Goal: Information Seeking & Learning: Learn about a topic

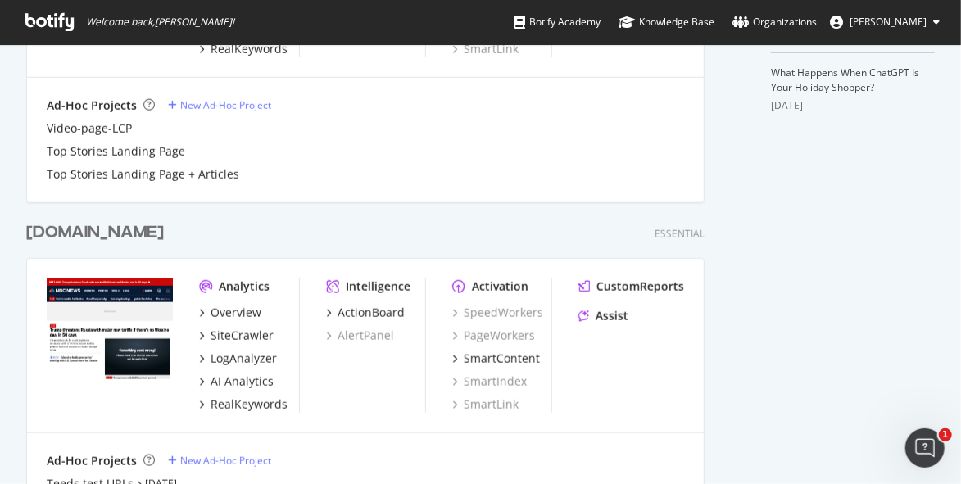
scroll to position [637, 0]
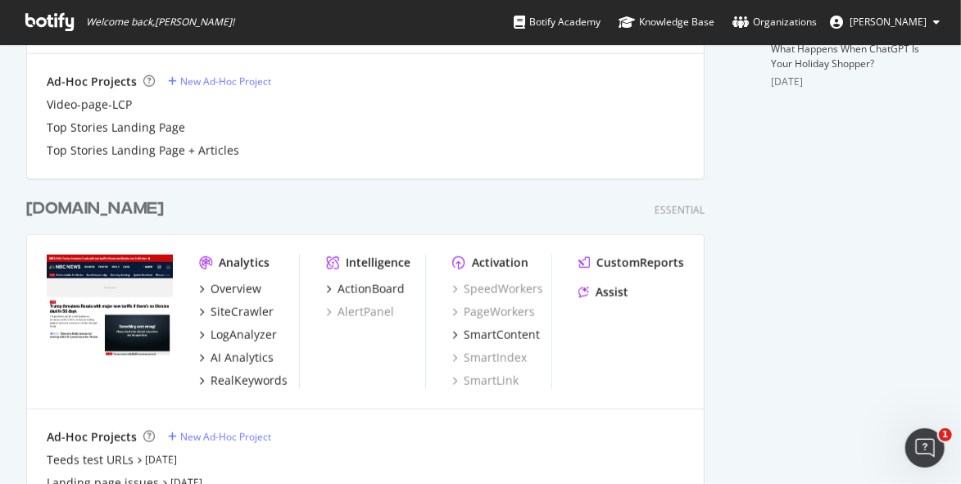
click at [101, 213] on div "[DOMAIN_NAME]" at bounding box center [95, 209] width 138 height 24
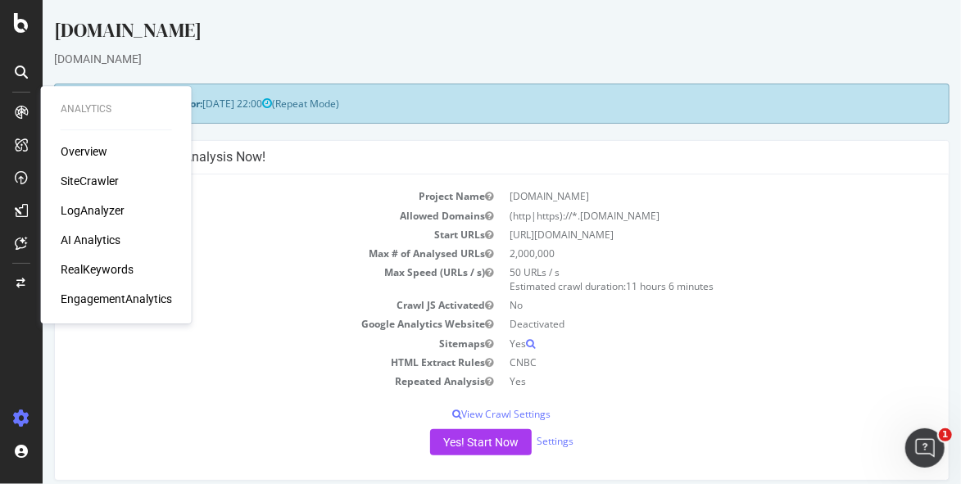
click at [100, 212] on div "LogAnalyzer" at bounding box center [93, 210] width 64 height 16
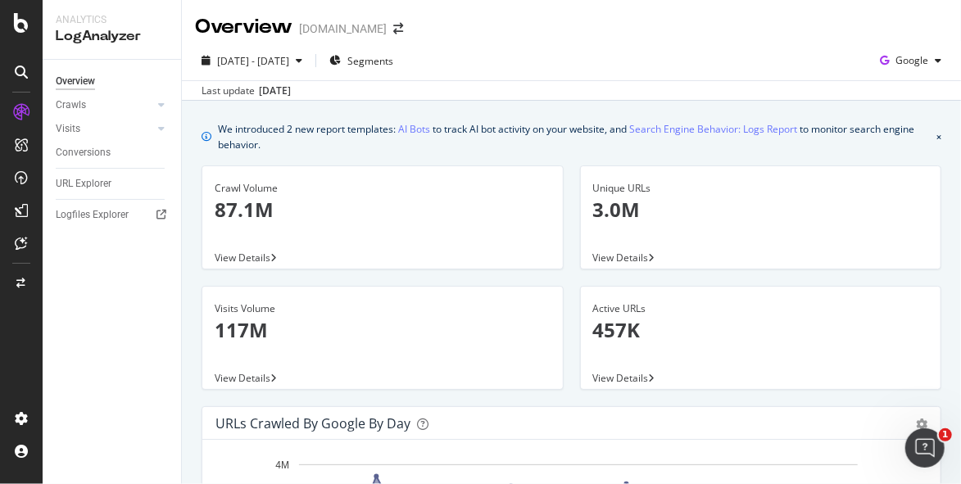
click at [396, 144] on div "We introduced 2 new report templates: AI Bots to track AI bot activity on your …" at bounding box center [574, 136] width 712 height 32
click at [136, 104] on link "Crawls" at bounding box center [104, 105] width 97 height 17
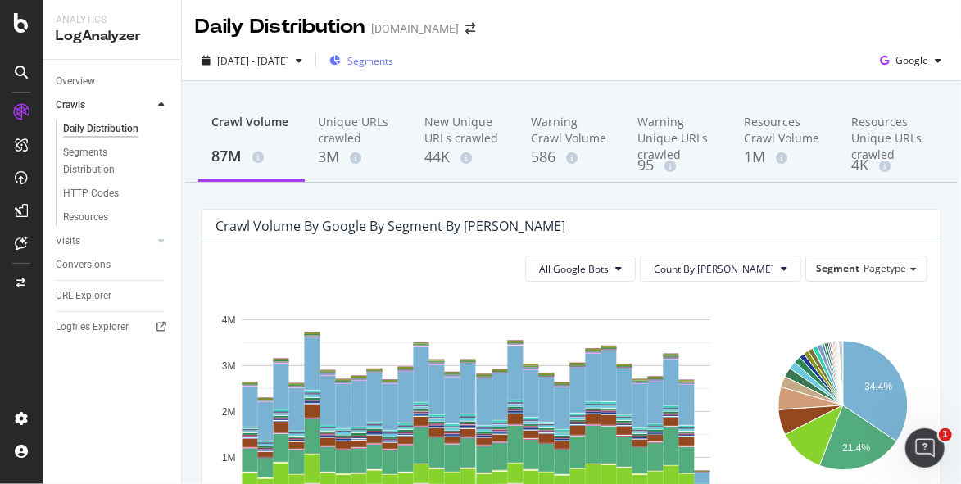
click at [391, 61] on span "Segments" at bounding box center [370, 61] width 46 height 14
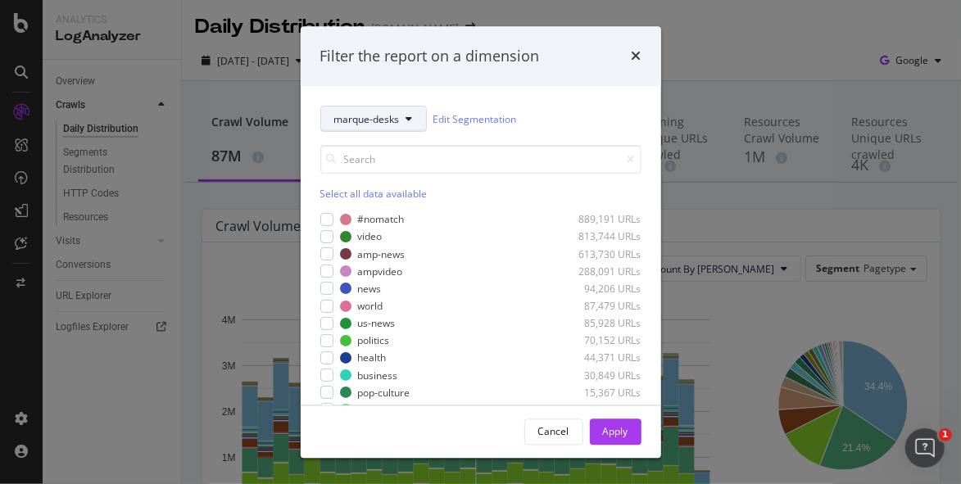
drag, startPoint x: 399, startPoint y: 120, endPoint x: 391, endPoint y: 130, distance: 12.8
click at [396, 121] on span "marque-desks" at bounding box center [367, 119] width 66 height 14
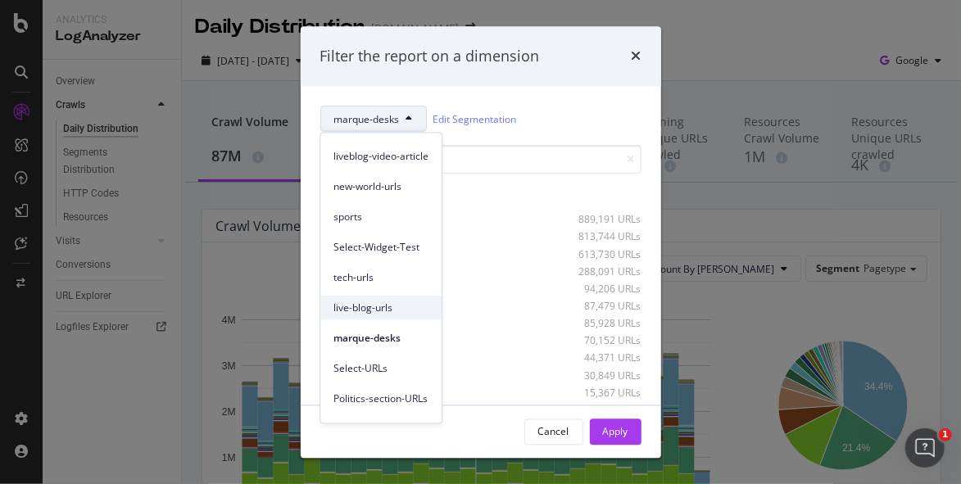
scroll to position [165, 0]
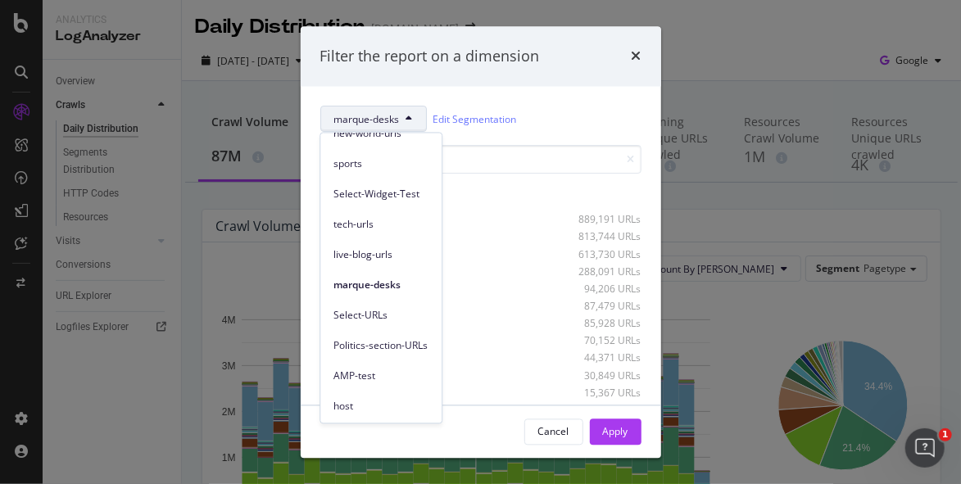
click at [362, 369] on span "AMP-test" at bounding box center [380, 376] width 95 height 15
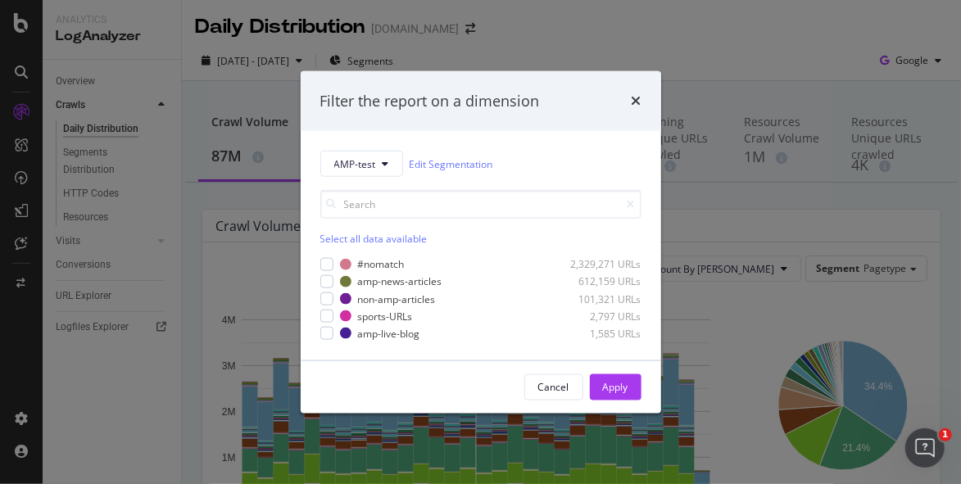
click at [877, 112] on div "Filter the report on a dimension AMP-test Edit Segmentation Select all data ava…" at bounding box center [480, 242] width 961 height 484
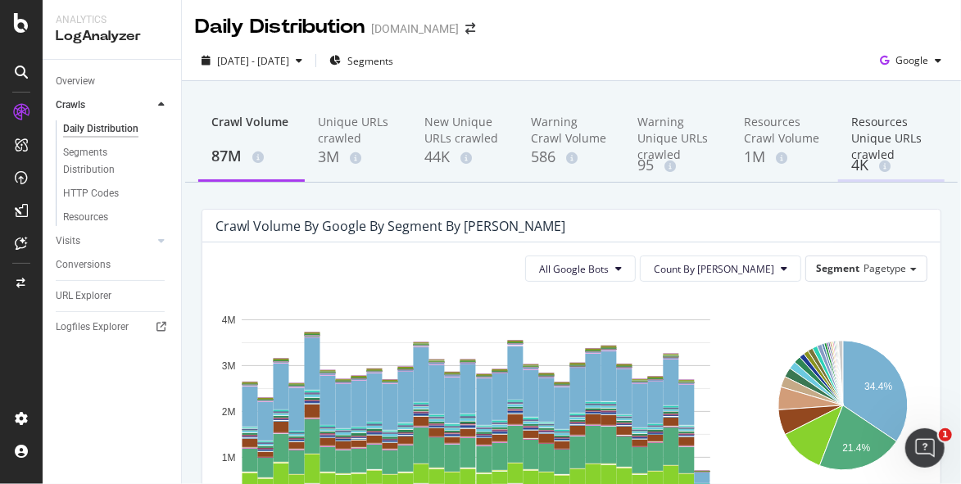
click at [916, 173] on div "4K" at bounding box center [891, 165] width 80 height 21
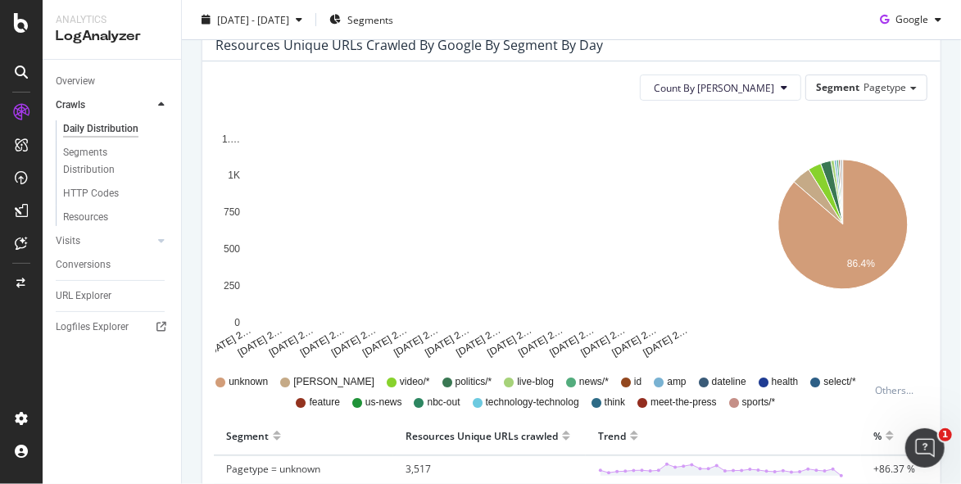
scroll to position [182, 0]
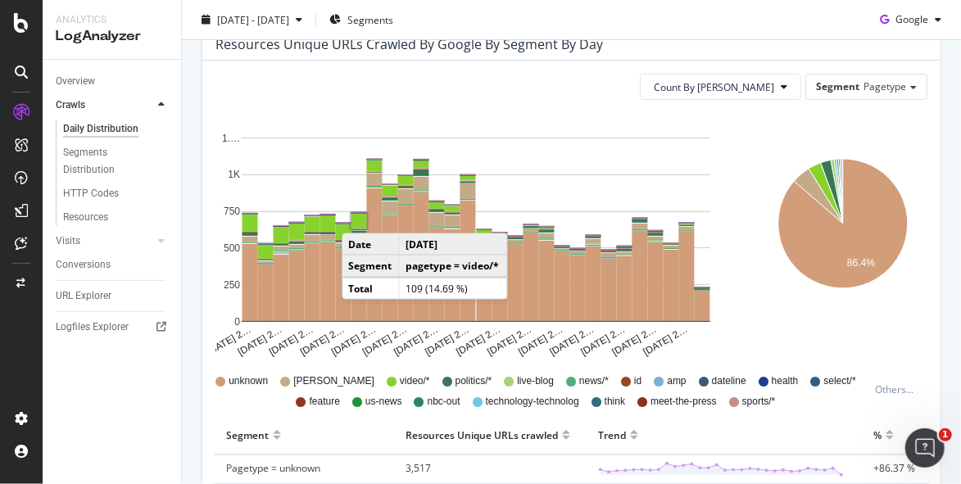
click at [358, 216] on rect "A chart." at bounding box center [359, 221] width 16 height 15
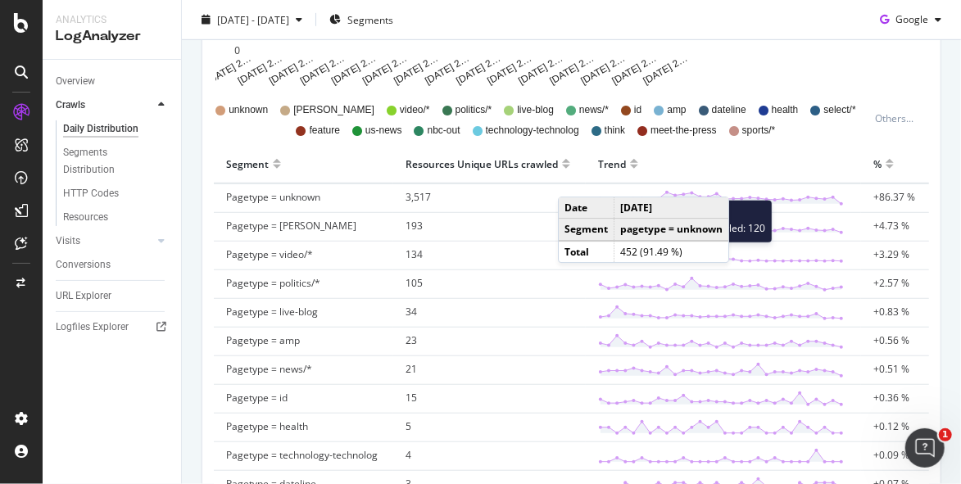
scroll to position [455, 0]
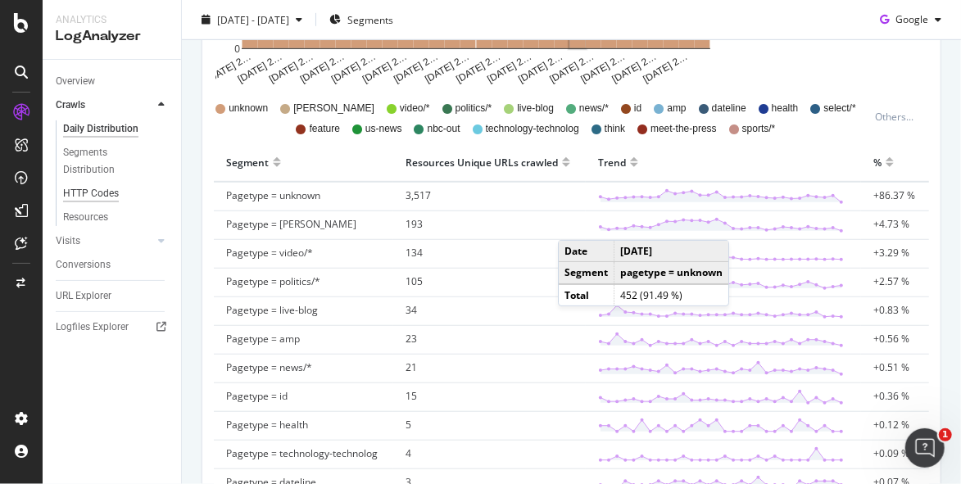
click at [96, 197] on div "HTTP Codes" at bounding box center [91, 193] width 56 height 17
